Goal: Complete application form

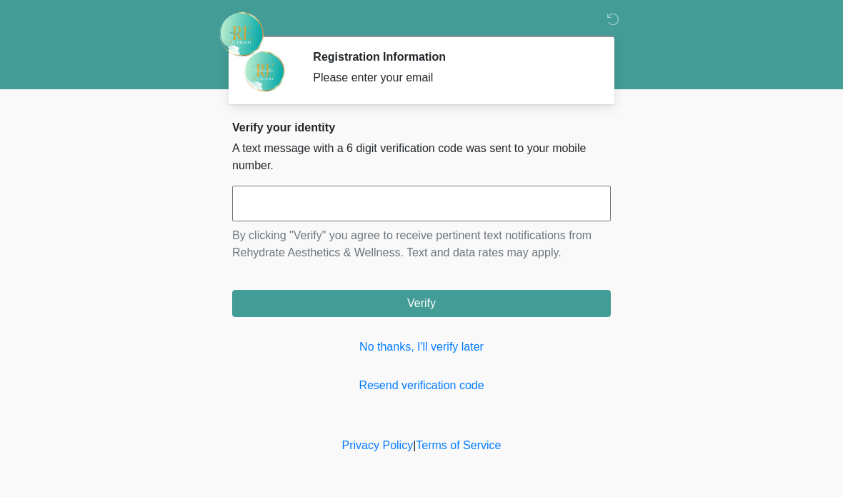
click at [342, 199] on input "text" at bounding box center [421, 204] width 379 height 36
type input "******"
click at [474, 310] on button "Verify" at bounding box center [421, 303] width 379 height 27
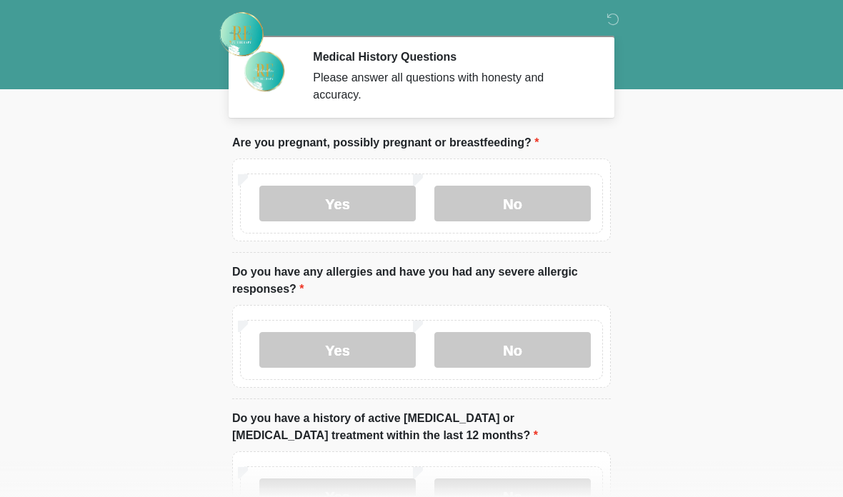
click at [714, 184] on body "‎ ‎ Medical History Questions Please answer all questions with honesty and accu…" at bounding box center [421, 248] width 843 height 497
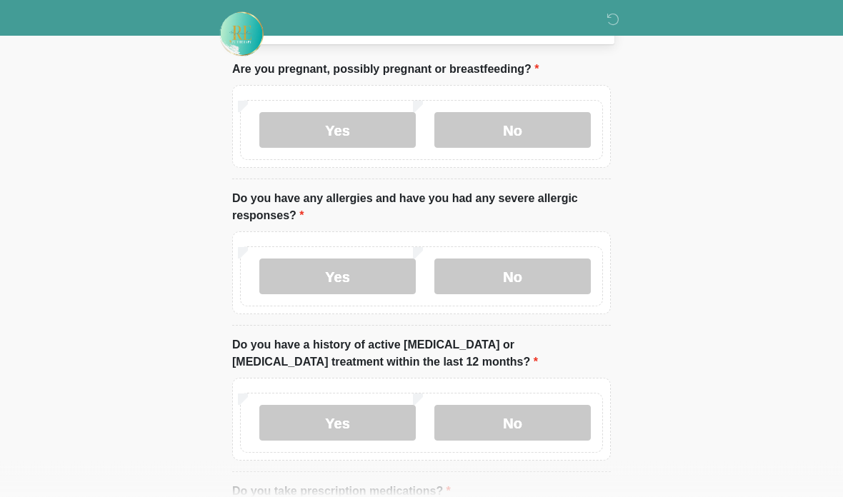
click at [529, 143] on label "No" at bounding box center [512, 131] width 156 height 36
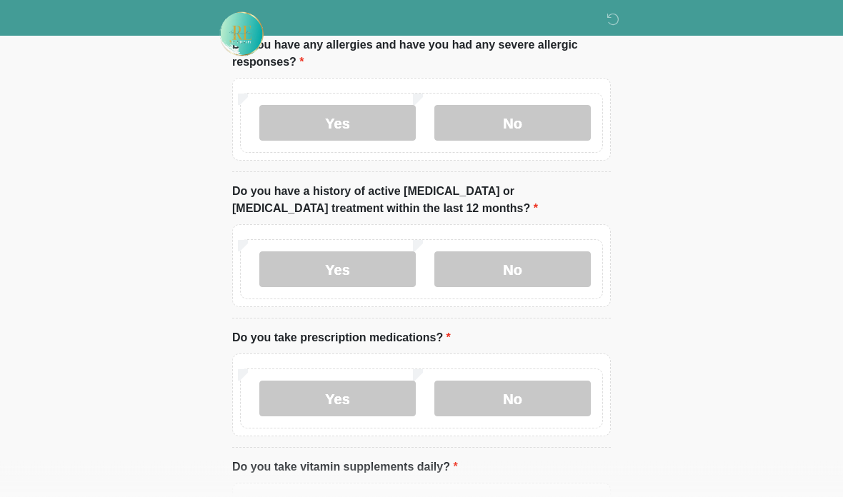
scroll to position [232, 0]
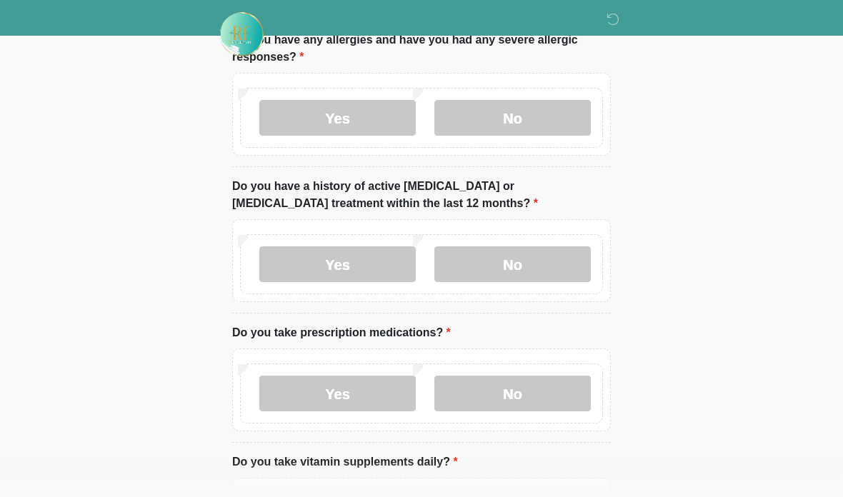
click at [509, 96] on div "Yes No" at bounding box center [421, 118] width 363 height 60
click at [506, 114] on label "No" at bounding box center [512, 118] width 156 height 36
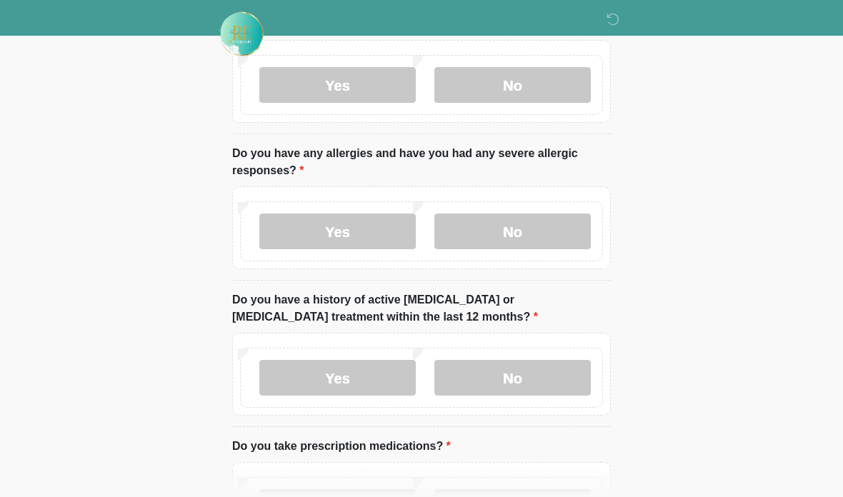
click at [351, 228] on label "Yes" at bounding box center [337, 232] width 156 height 36
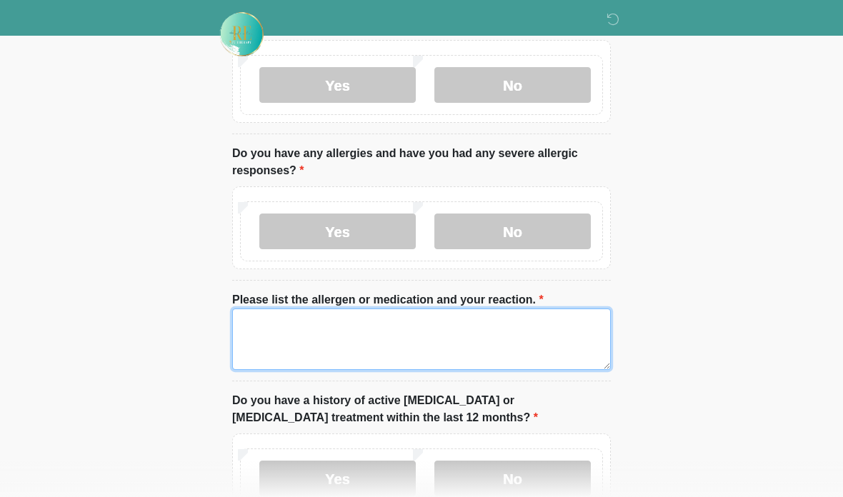
click at [346, 317] on textarea "Please list the allergen or medication and your reaction." at bounding box center [421, 339] width 379 height 61
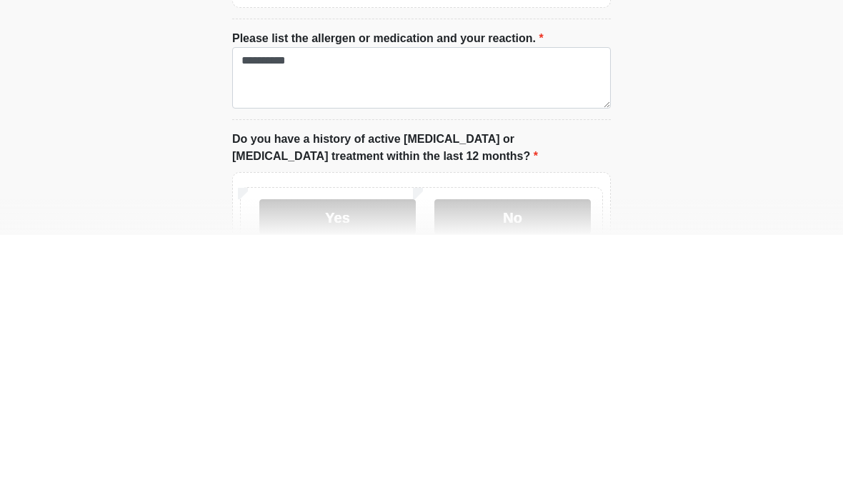
scroll to position [381, 0]
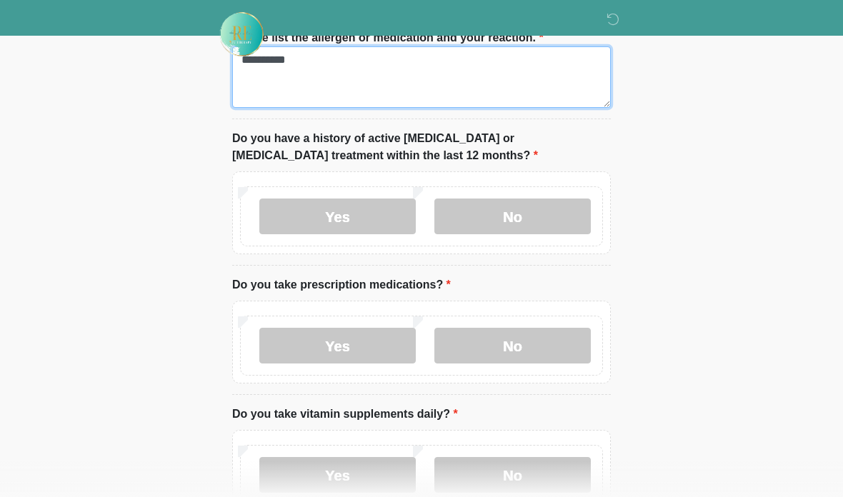
type textarea "**********"
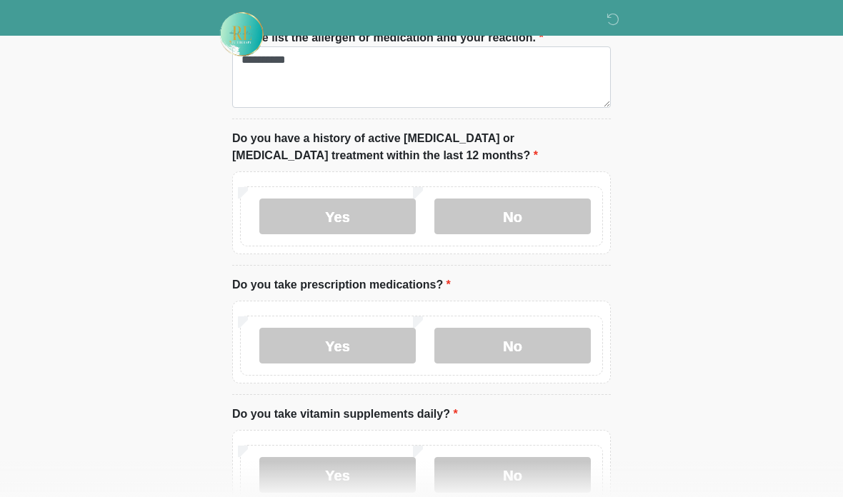
click at [516, 219] on label "No" at bounding box center [512, 217] width 156 height 36
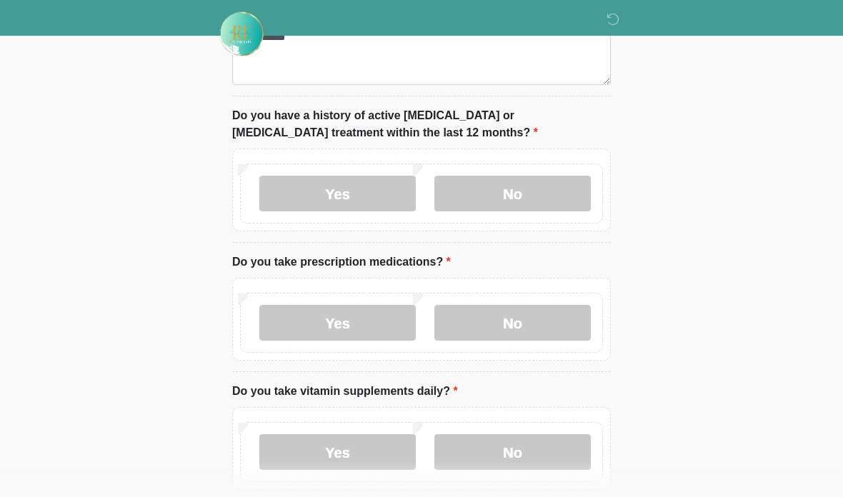
scroll to position [418, 0]
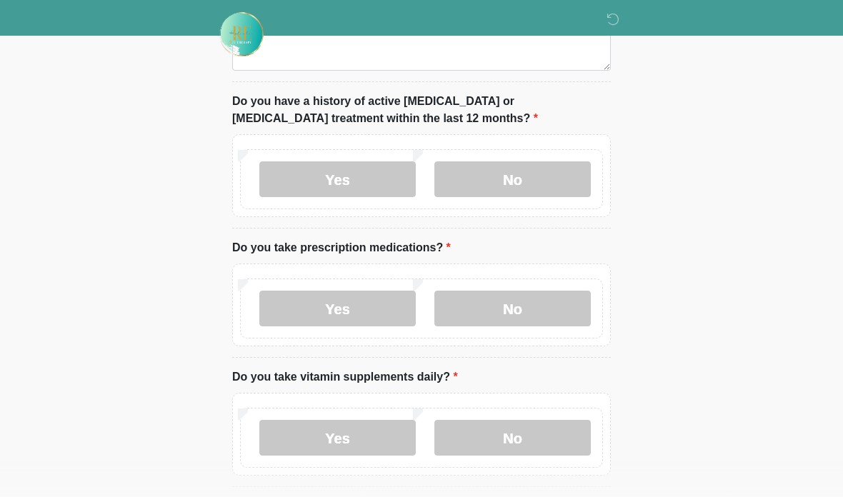
click at [495, 310] on label "No" at bounding box center [512, 309] width 156 height 36
click at [502, 314] on label "No" at bounding box center [512, 309] width 156 height 36
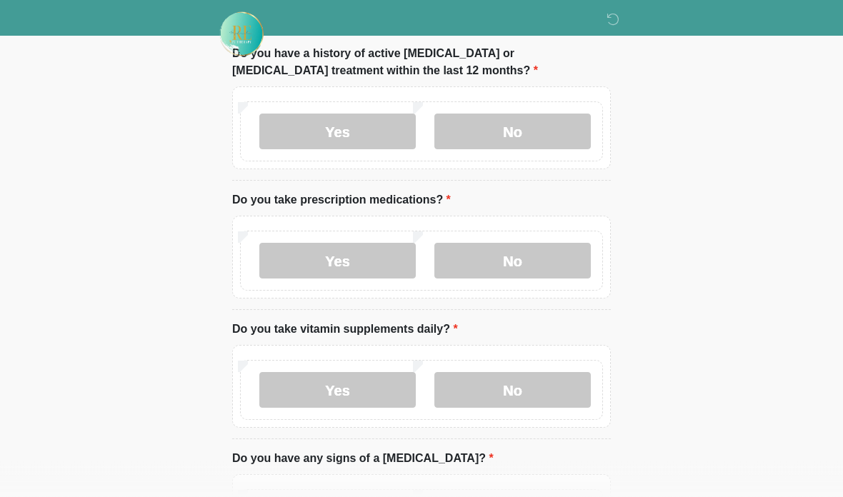
scroll to position [518, 0]
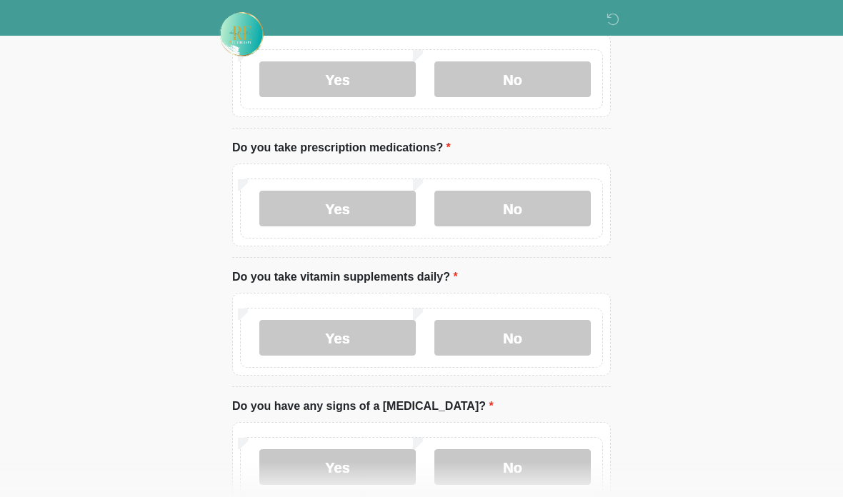
click at [518, 341] on label "No" at bounding box center [512, 338] width 156 height 36
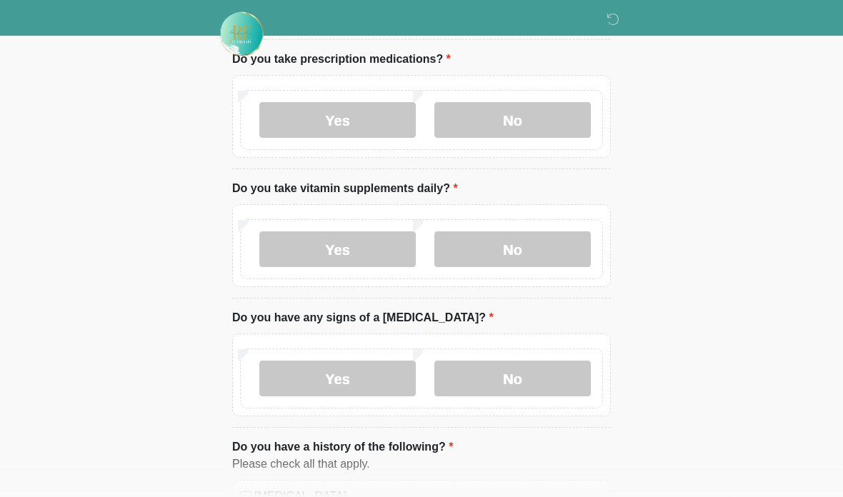
scroll to position [680, 0]
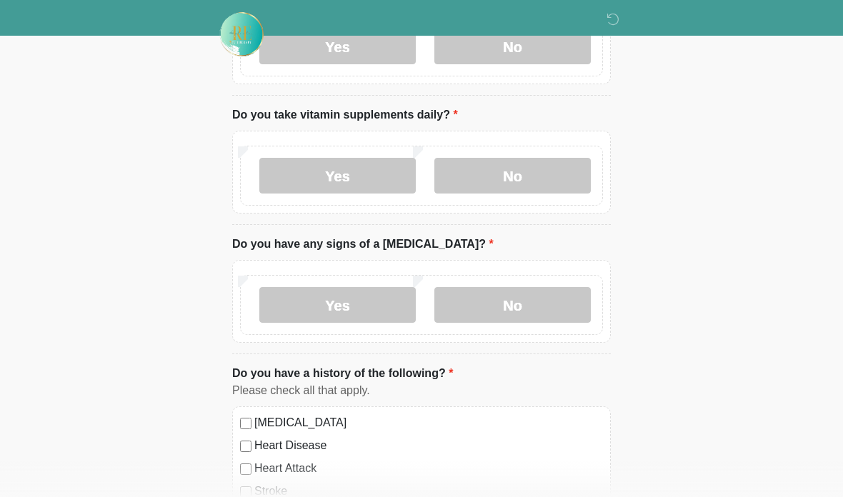
click at [492, 311] on label "No" at bounding box center [512, 305] width 156 height 36
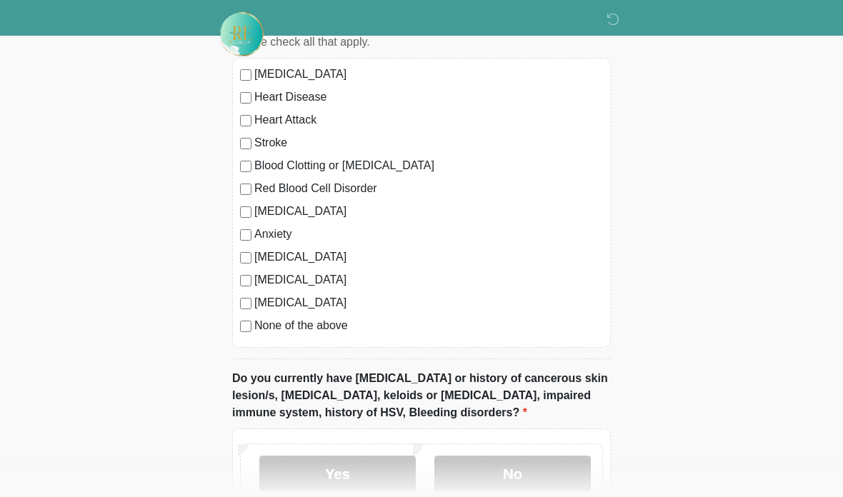
scroll to position [1028, 0]
click at [247, 291] on div "[MEDICAL_DATA] Heart Disease Heart Attack Stroke Blood Clotting or [MEDICAL_DAT…" at bounding box center [421, 204] width 379 height 290
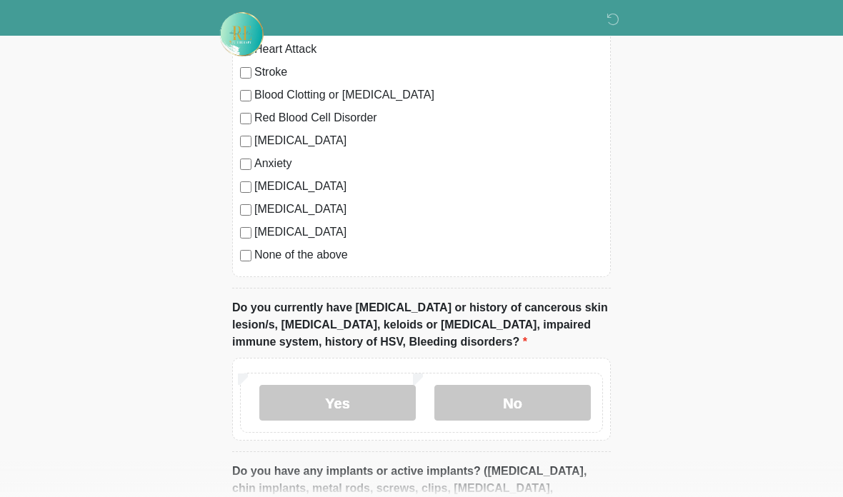
scroll to position [1126, 0]
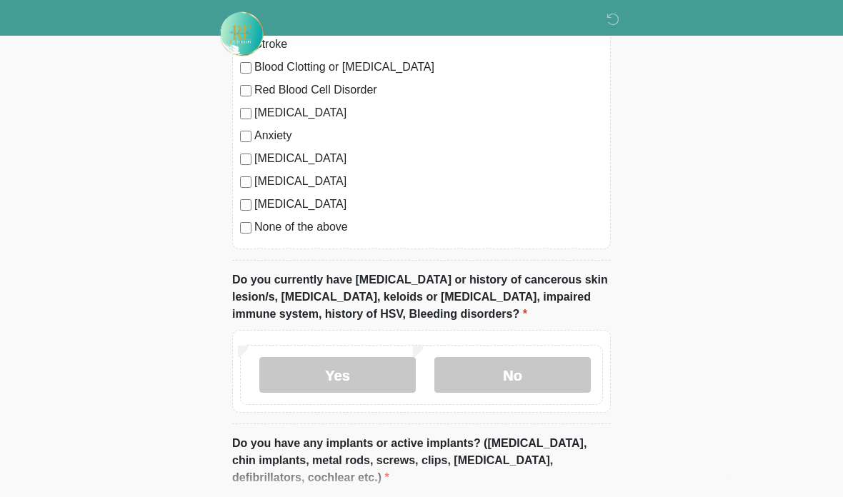
click at [512, 376] on label "No" at bounding box center [512, 376] width 156 height 36
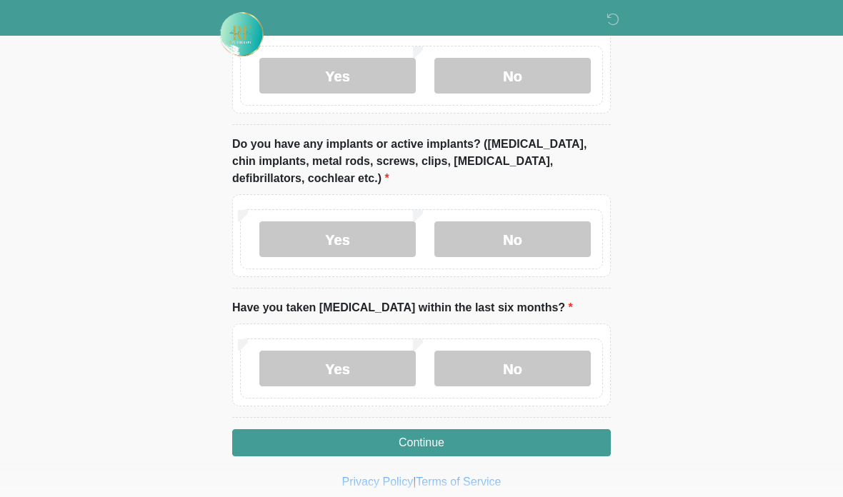
scroll to position [1369, 0]
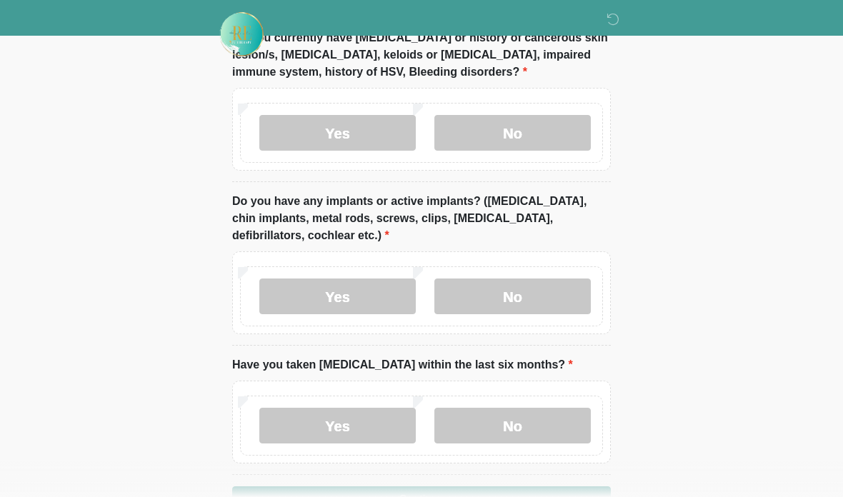
click at [498, 279] on label "No" at bounding box center [512, 297] width 156 height 36
click at [486, 426] on label "No" at bounding box center [512, 426] width 156 height 36
click at [444, 486] on button "Continue" at bounding box center [421, 499] width 379 height 27
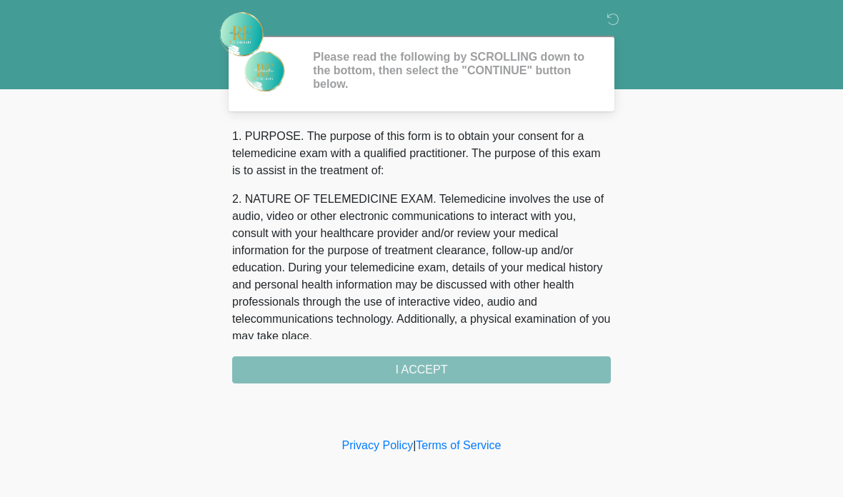
scroll to position [0, 0]
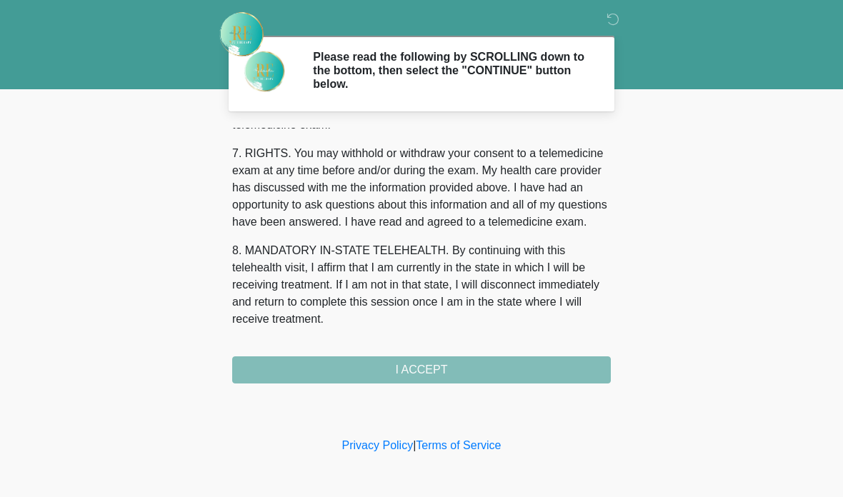
click at [381, 360] on div "1. PURPOSE. The purpose of this form is to obtain your consent for a telemedici…" at bounding box center [421, 256] width 379 height 256
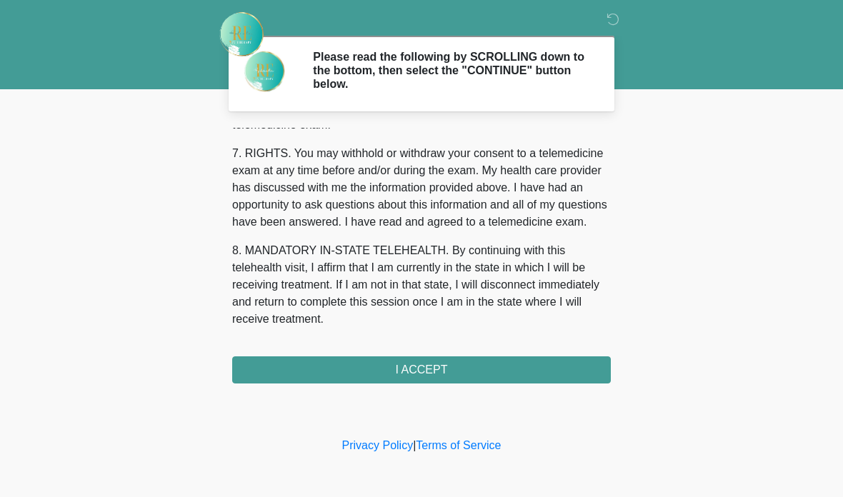
click at [375, 380] on button "I ACCEPT" at bounding box center [421, 369] width 379 height 27
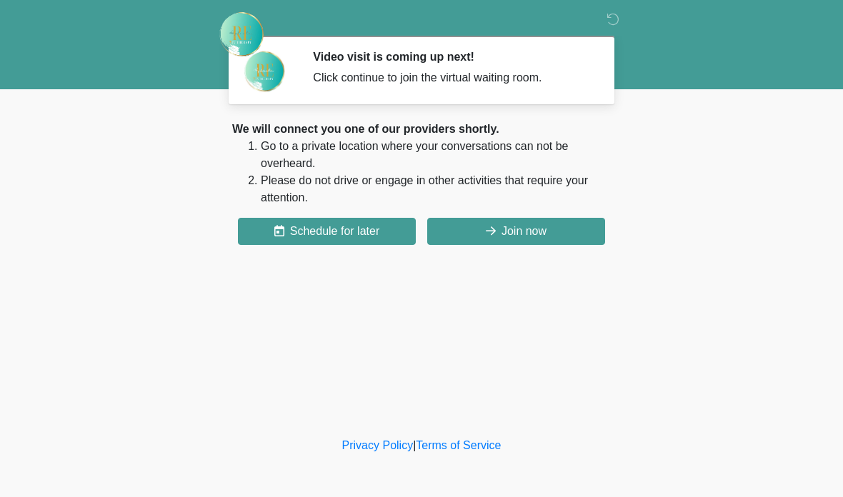
click at [503, 234] on button "Join now" at bounding box center [516, 231] width 178 height 27
